Goal: Transaction & Acquisition: Purchase product/service

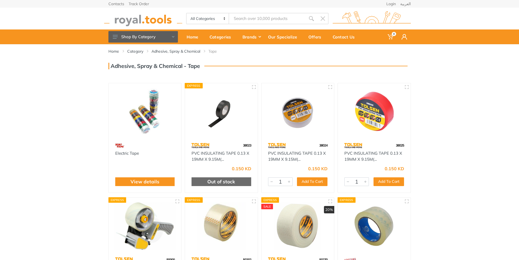
click at [367, 97] on img at bounding box center [374, 111] width 63 height 47
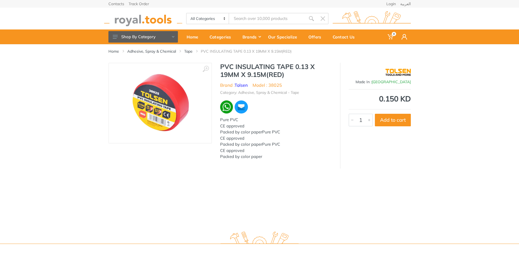
click at [164, 93] on img at bounding box center [160, 103] width 71 height 69
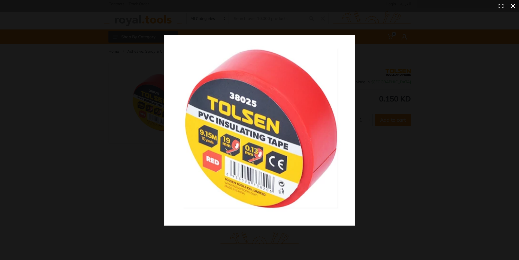
click at [397, 122] on div at bounding box center [374, 140] width 420 height 210
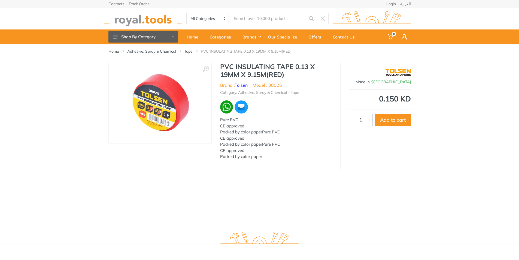
click at [163, 106] on img at bounding box center [160, 103] width 71 height 69
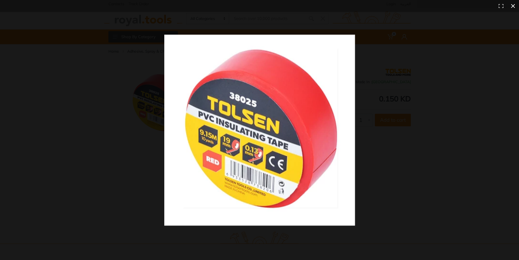
click at [0, 61] on div at bounding box center [259, 130] width 519 height 260
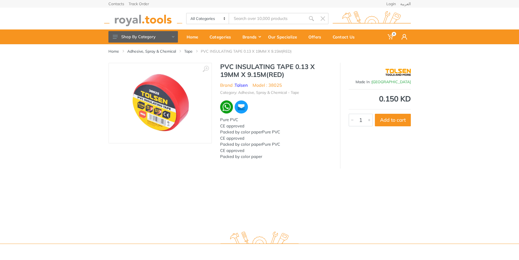
click at [155, 108] on img at bounding box center [160, 103] width 71 height 69
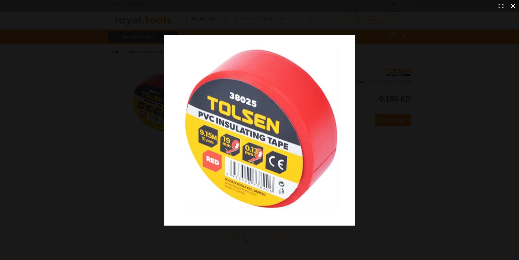
click at [517, 8] on button at bounding box center [513, 6] width 12 height 12
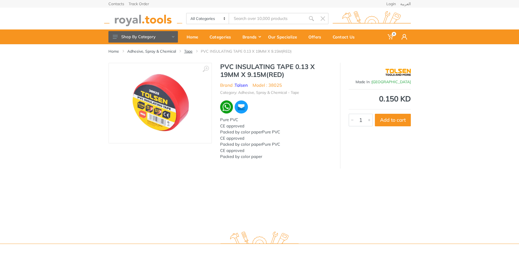
click at [190, 50] on link "Tape" at bounding box center [188, 51] width 8 height 5
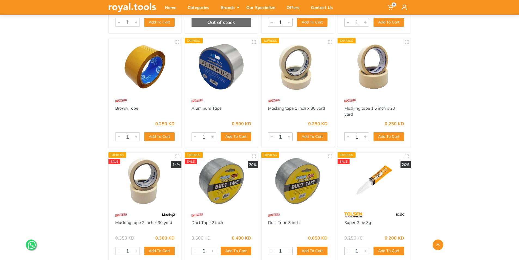
scroll to position [191, 0]
